Goal: Find contact information: Find contact information

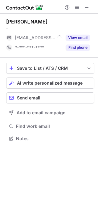
scroll to position [135, 98]
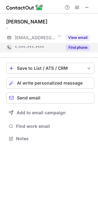
click at [73, 46] on button "Find phone" at bounding box center [78, 48] width 24 height 6
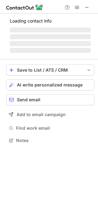
scroll to position [144, 98]
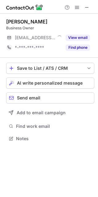
scroll to position [135, 98]
